Goal: Information Seeking & Learning: Check status

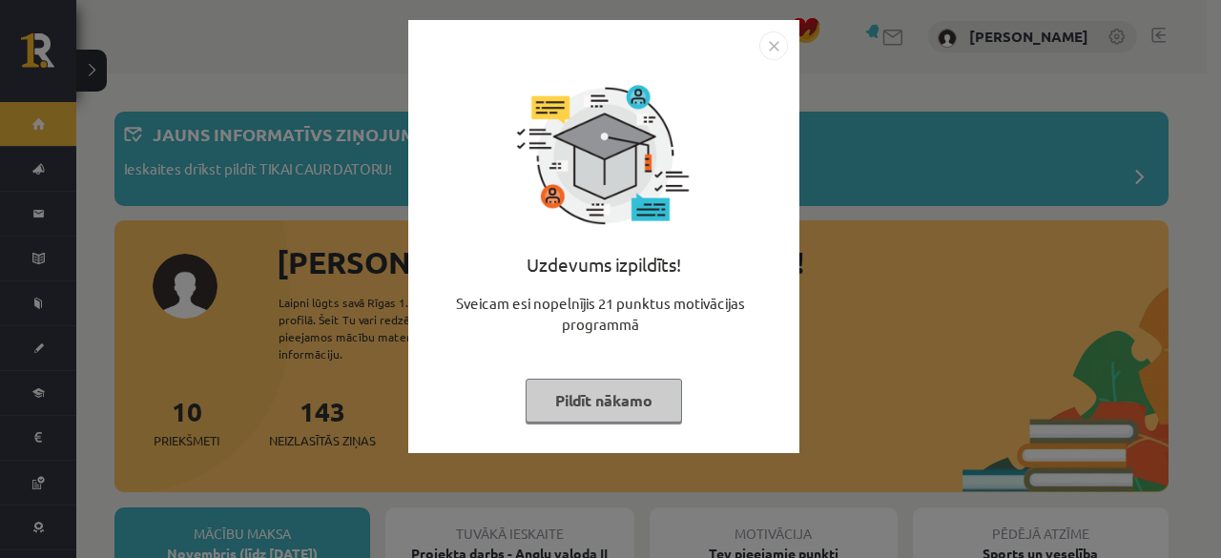
click at [780, 52] on img "Close" at bounding box center [773, 45] width 29 height 29
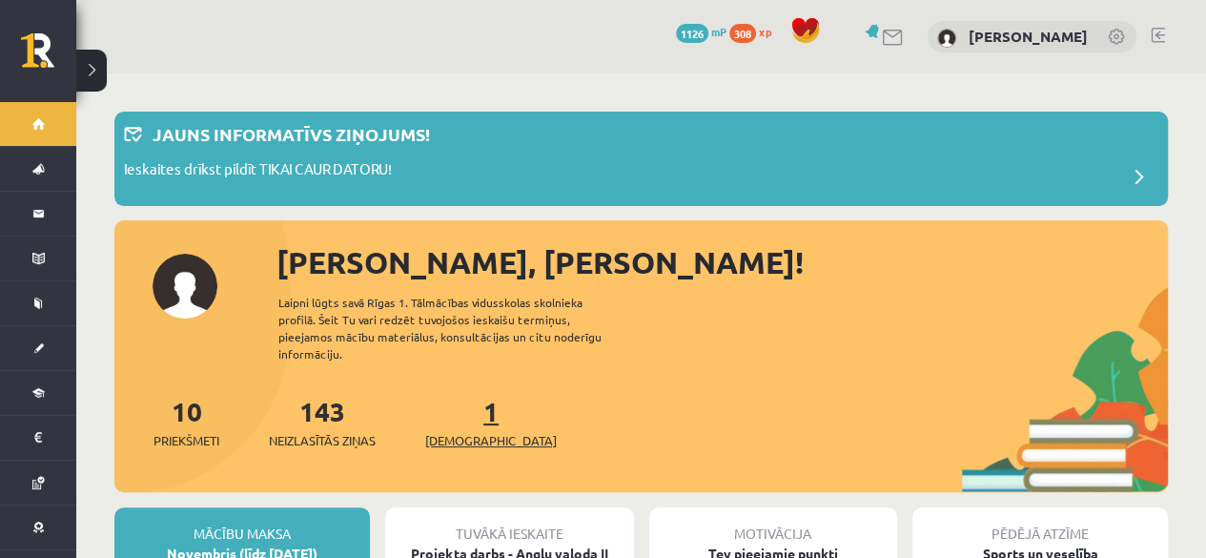
click at [437, 431] on span "[DEMOGRAPHIC_DATA]" at bounding box center [491, 440] width 132 height 19
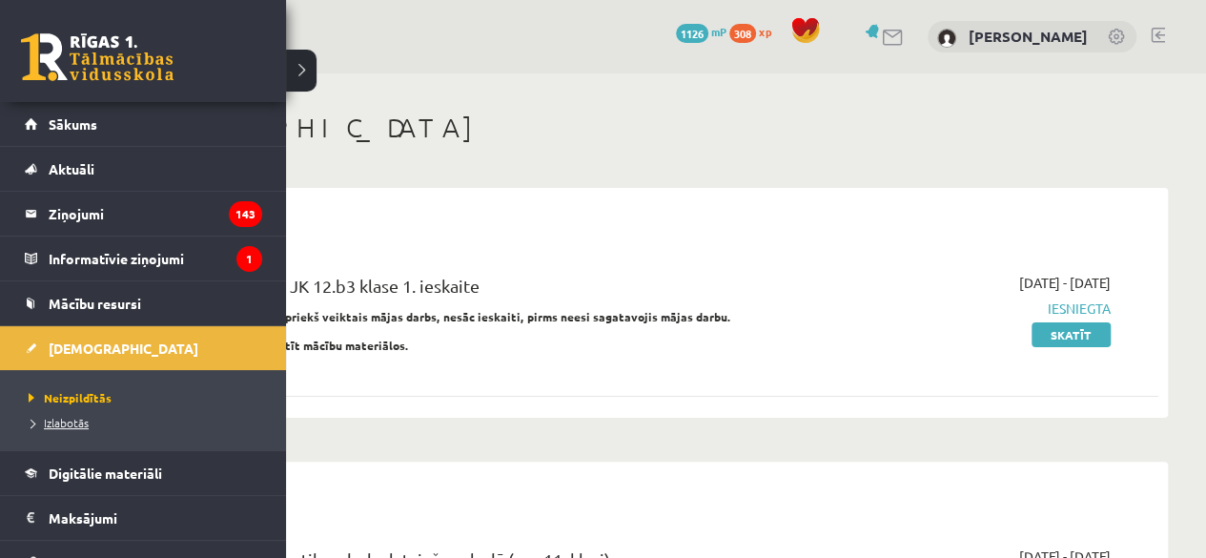
click at [72, 421] on span "Izlabotās" at bounding box center [56, 422] width 65 height 15
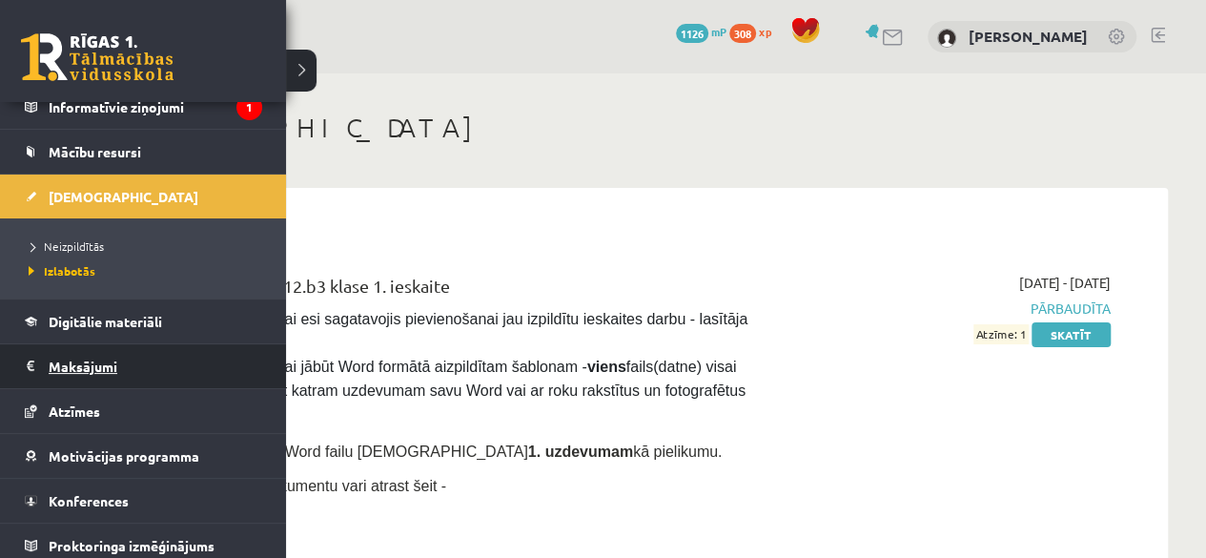
scroll to position [156, 0]
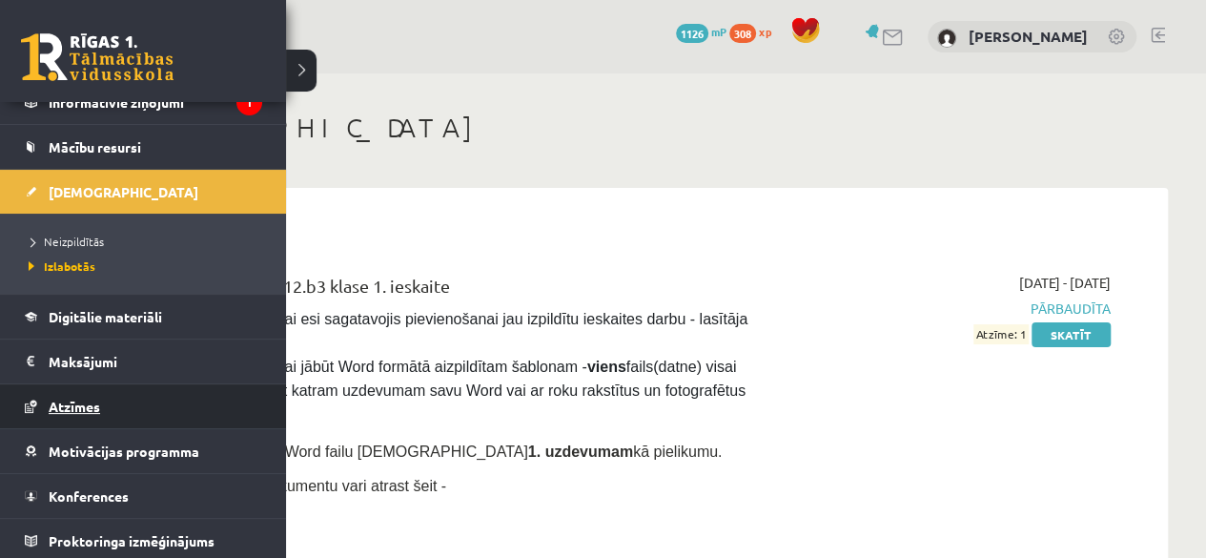
click at [61, 409] on span "Atzīmes" at bounding box center [74, 406] width 51 height 17
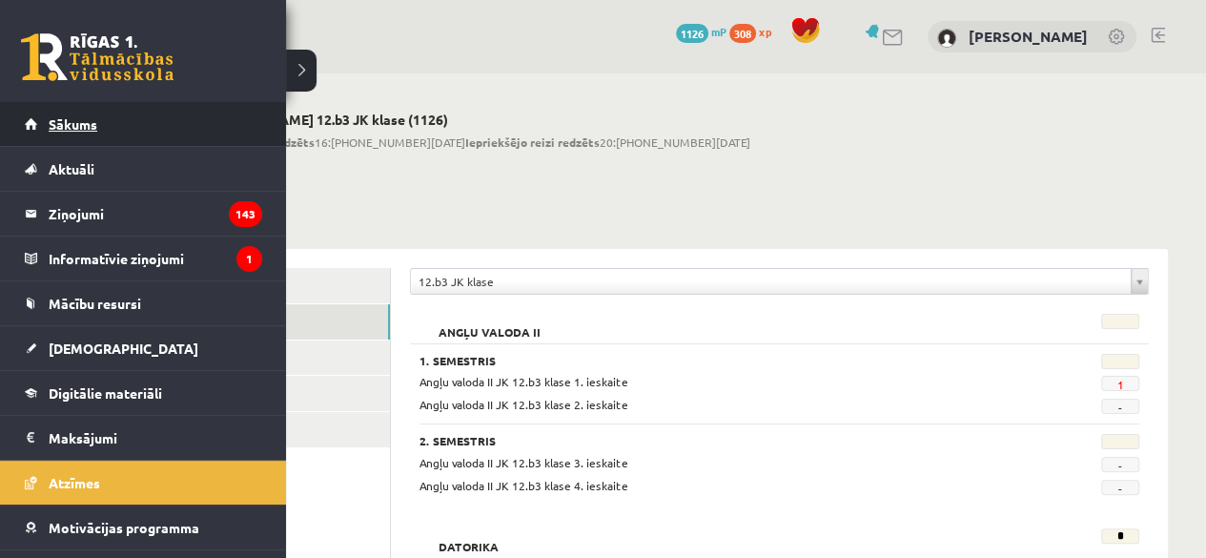
click at [84, 134] on link "Sākums" at bounding box center [143, 124] width 237 height 44
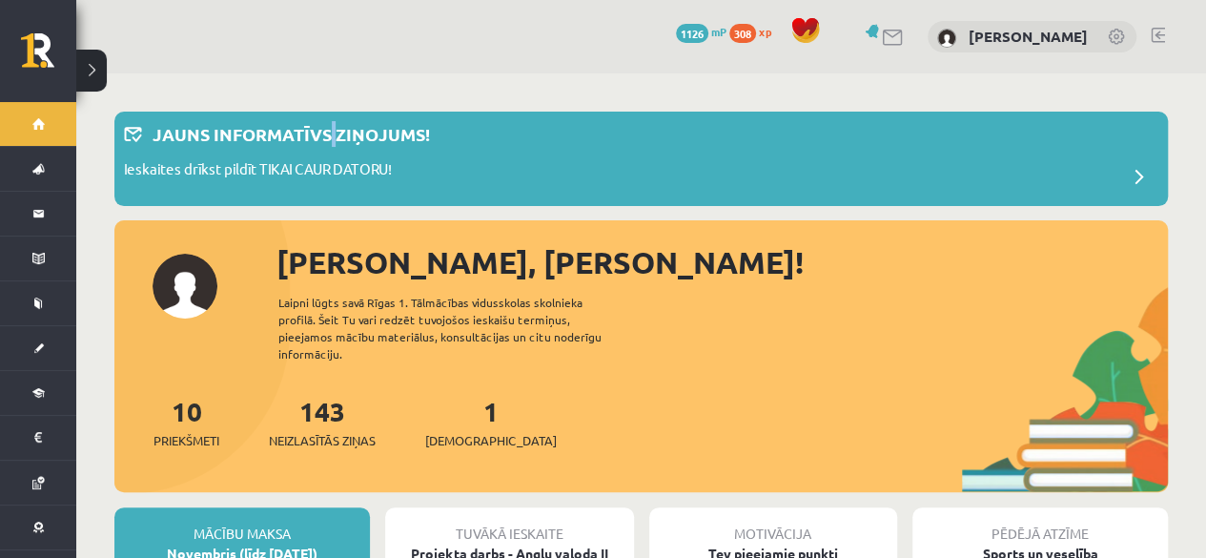
click at [314, 61] on div "7 Dāvanas 1126 mP 308 xp Daniela Rubese" at bounding box center [641, 36] width 1130 height 73
drag, startPoint x: 314, startPoint y: 61, endPoint x: 437, endPoint y: 72, distance: 123.6
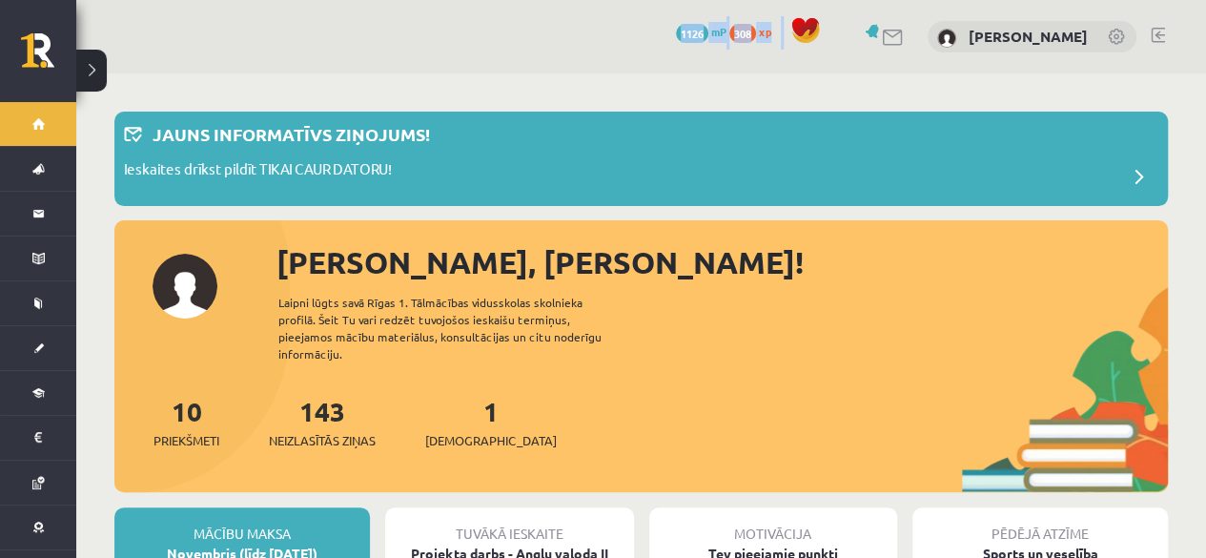
click at [437, 72] on div "7 Dāvanas 1126 mP 308 xp Daniela Rubese" at bounding box center [641, 36] width 1130 height 73
click at [523, 49] on div "7 Dāvanas 1126 mP 308 xp Daniela Rubese" at bounding box center [641, 36] width 1130 height 73
